Goal: Task Accomplishment & Management: Use online tool/utility

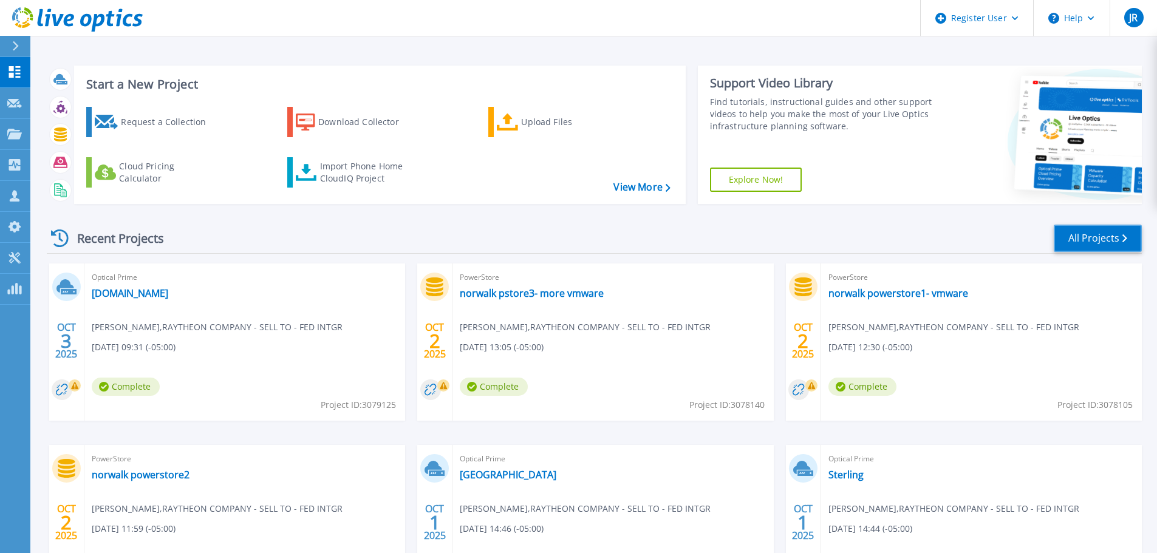
click at [1089, 237] on link "All Projects" at bounding box center [1098, 238] width 88 height 27
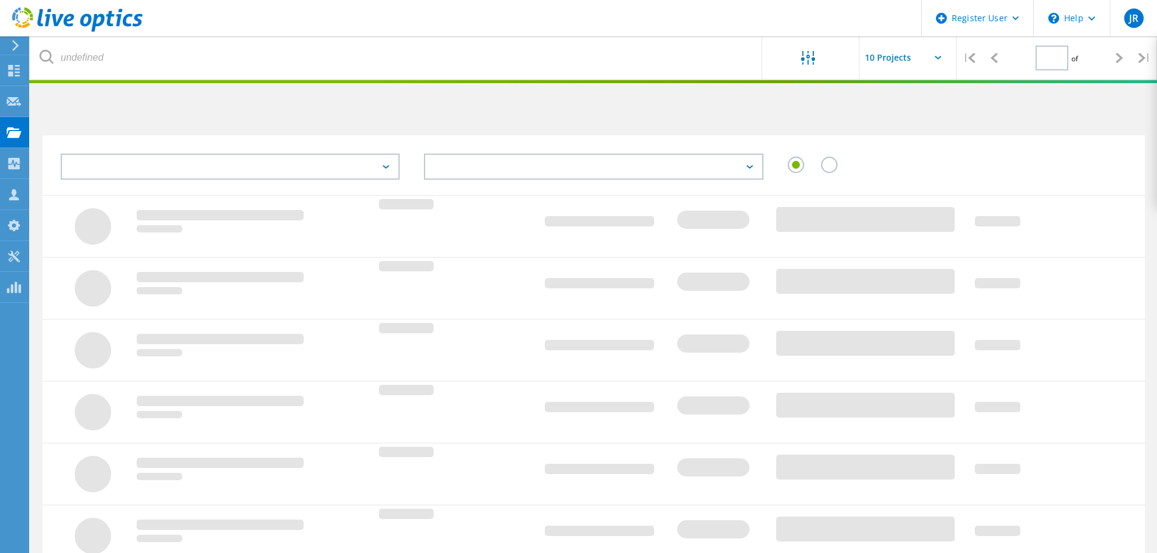
type input "1"
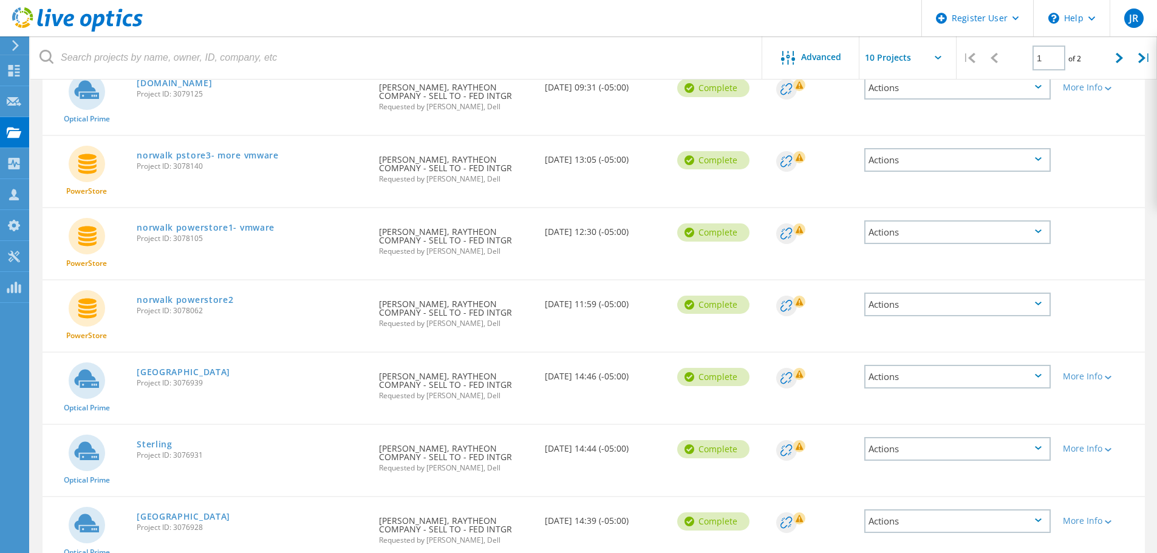
scroll to position [137, 0]
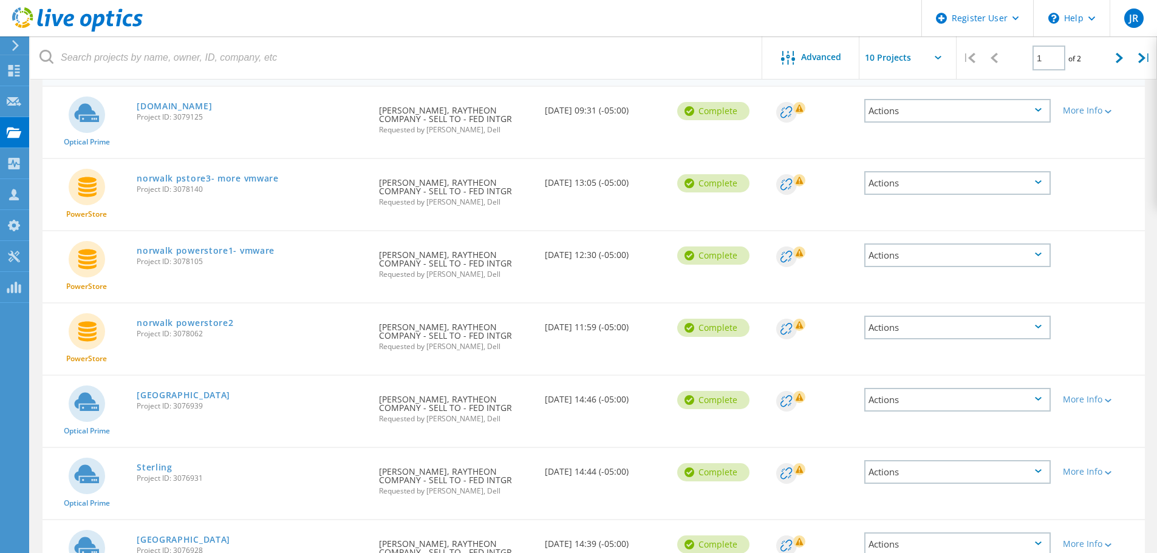
click at [61, 21] on icon at bounding box center [77, 19] width 131 height 25
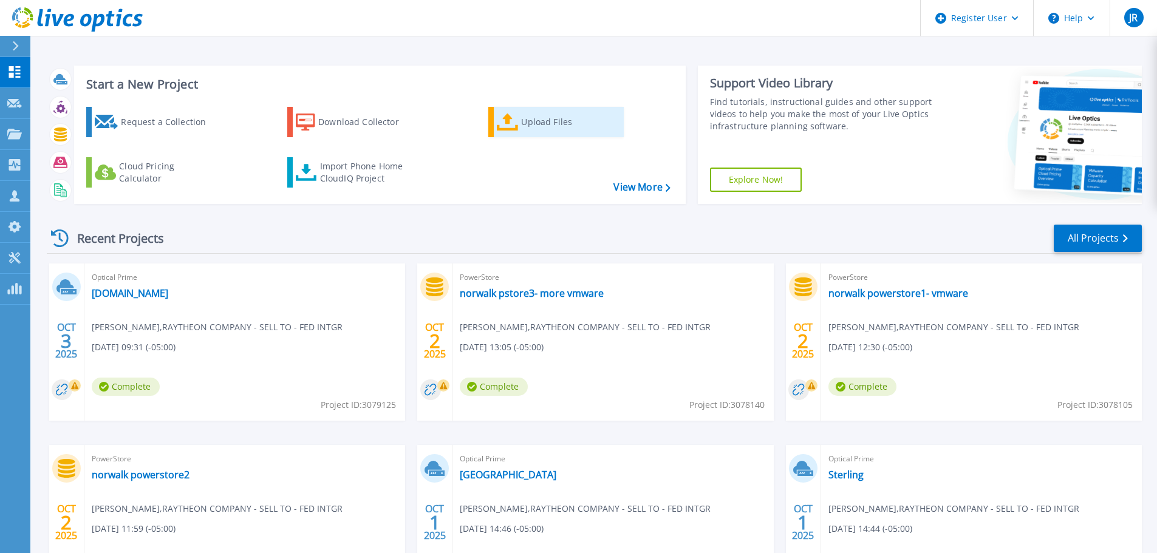
click at [531, 123] on div "Upload Files" at bounding box center [569, 122] width 97 height 24
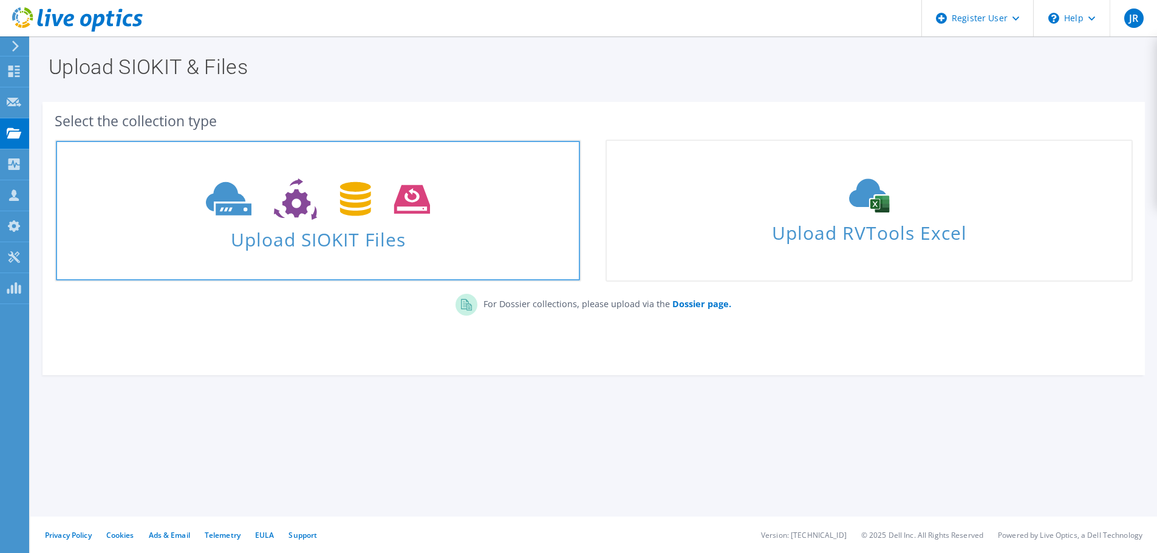
click at [346, 242] on span "Upload SIOKIT Files" at bounding box center [318, 236] width 524 height 26
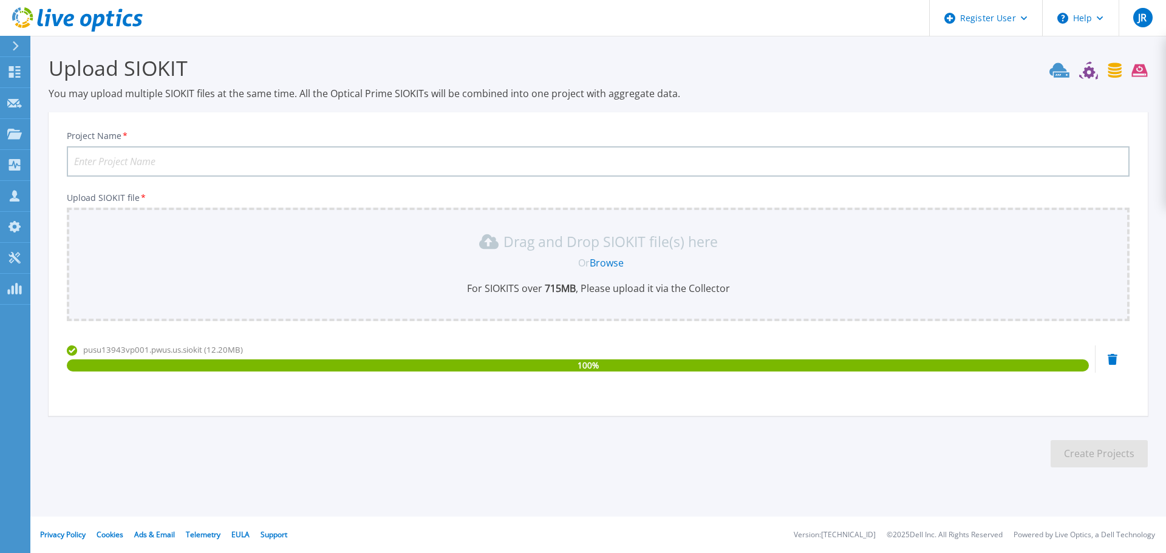
click at [137, 164] on input "Project Name *" at bounding box center [598, 161] width 1063 height 30
click at [140, 163] on input "Project Name *" at bounding box center [598, 161] width 1063 height 30
type input "[GEOGRAPHIC_DATA]"
click at [1085, 460] on button "Create Projects" at bounding box center [1099, 453] width 97 height 27
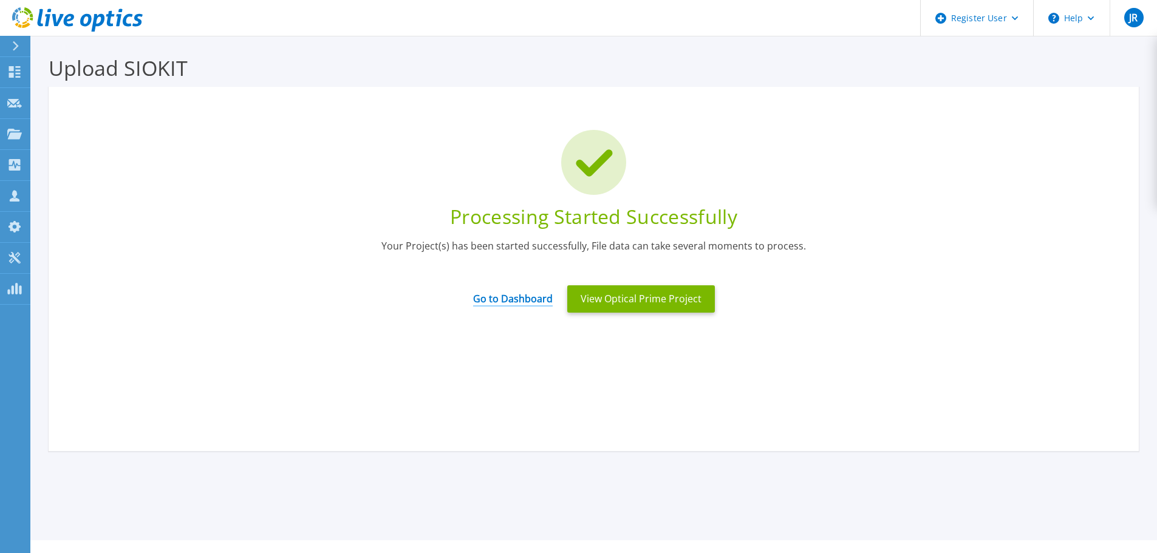
click at [503, 294] on link "Go to Dashboard" at bounding box center [513, 295] width 80 height 24
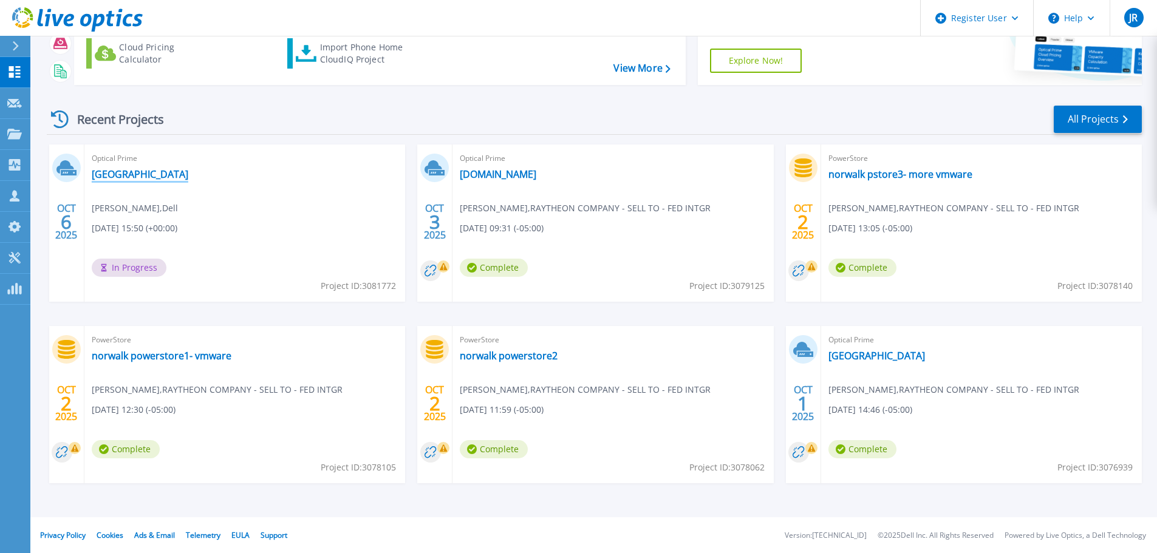
scroll to position [120, 0]
click at [1073, 114] on link "All Projects" at bounding box center [1098, 118] width 88 height 27
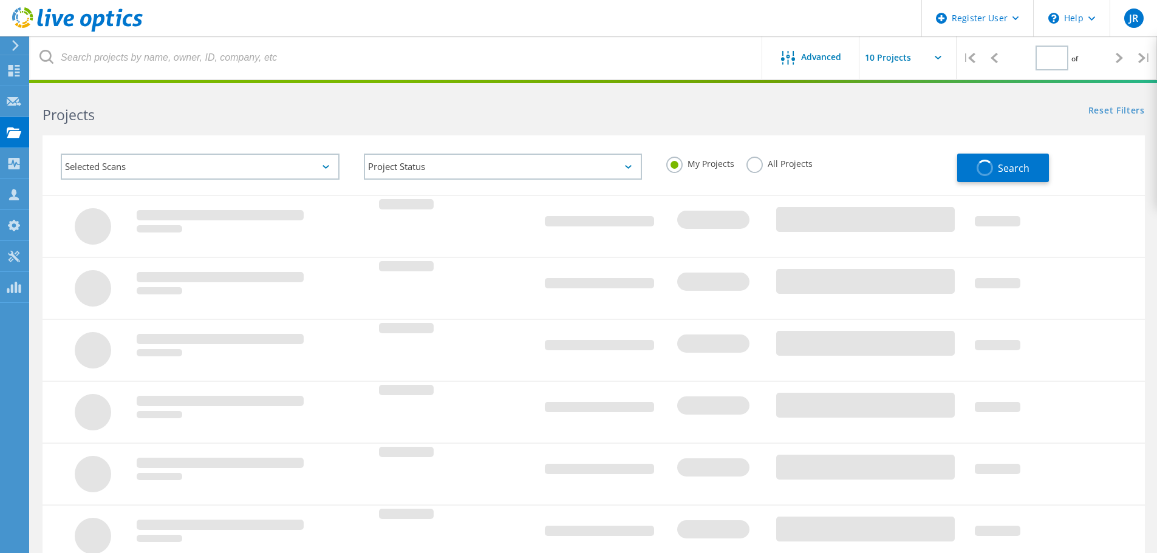
type input "1"
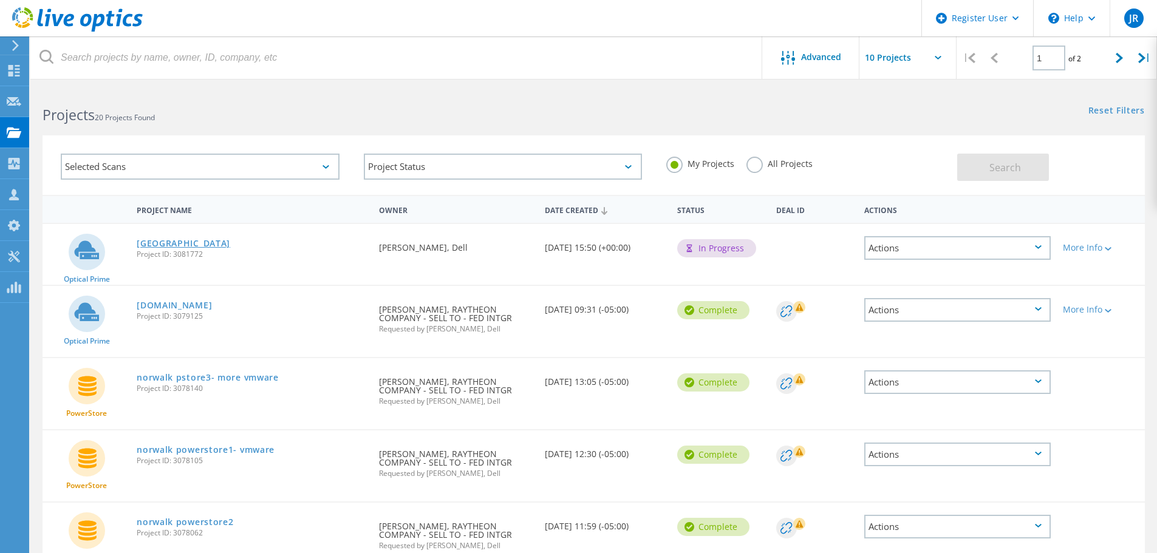
click at [157, 244] on link "[GEOGRAPHIC_DATA]" at bounding box center [184, 243] width 94 height 9
